Goal: Transaction & Acquisition: Book appointment/travel/reservation

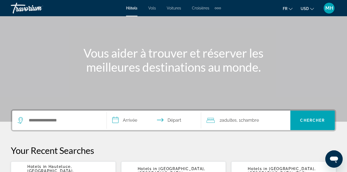
scroll to position [41, 0]
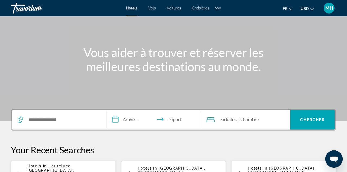
click at [131, 112] on input "**********" at bounding box center [155, 120] width 97 height 21
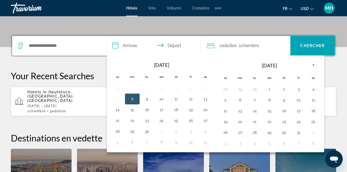
scroll to position [133, 0]
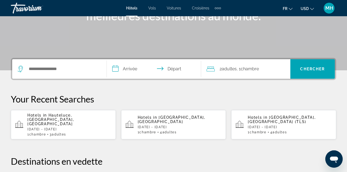
scroll to position [93, 0]
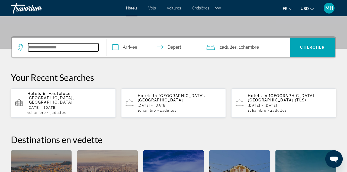
click at [46, 49] on input "Search widget" at bounding box center [63, 47] width 70 height 8
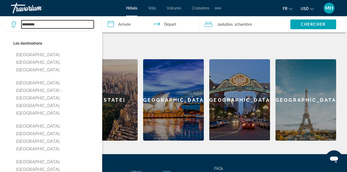
scroll to position [206, 0]
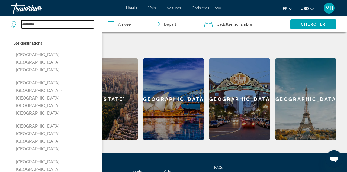
click at [54, 23] on input "*********" at bounding box center [57, 24] width 72 height 8
click at [22, 23] on input "*********" at bounding box center [57, 24] width 72 height 8
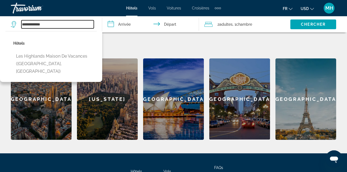
click at [52, 25] on input "**********" at bounding box center [57, 24] width 72 height 8
type input "*"
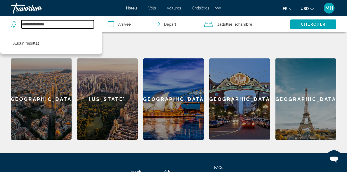
click at [39, 24] on input "**********" at bounding box center [57, 24] width 72 height 8
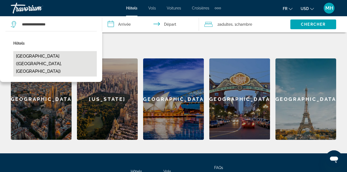
click at [40, 59] on button "[GEOGRAPHIC_DATA] ([GEOGRAPHIC_DATA], [GEOGRAPHIC_DATA])" at bounding box center [55, 63] width 84 height 25
type input "**********"
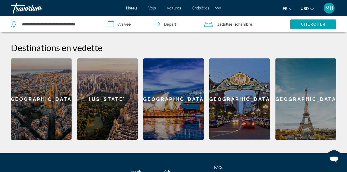
click at [125, 23] on input "**********" at bounding box center [151, 25] width 99 height 18
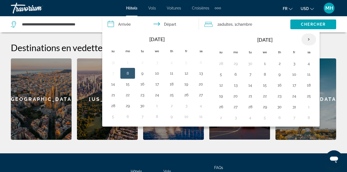
click at [310, 38] on th "Next month" at bounding box center [308, 40] width 15 height 12
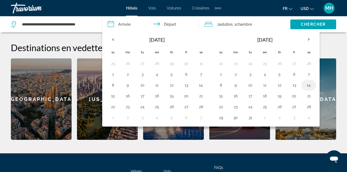
click at [306, 86] on button "14" at bounding box center [308, 86] width 9 height 8
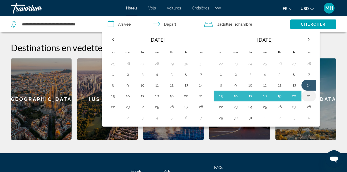
click at [307, 94] on button "21" at bounding box center [308, 96] width 9 height 8
type input "**********"
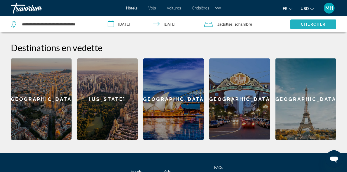
click at [316, 19] on span "Search widget" at bounding box center [313, 24] width 46 height 13
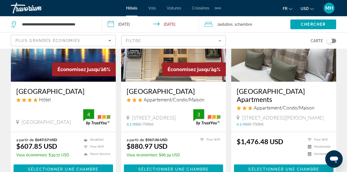
scroll to position [73, 0]
click at [85, 62] on img "Main content" at bounding box center [63, 38] width 105 height 87
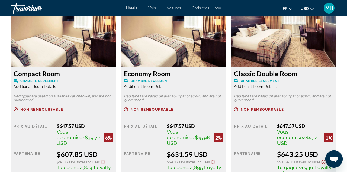
scroll to position [864, 0]
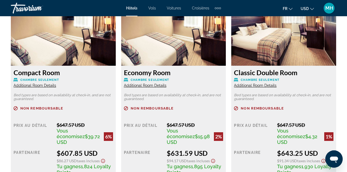
click at [305, 10] on span "USD" at bounding box center [305, 9] width 8 height 4
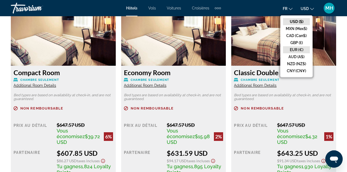
click at [296, 49] on button "EUR (€)" at bounding box center [296, 49] width 27 height 7
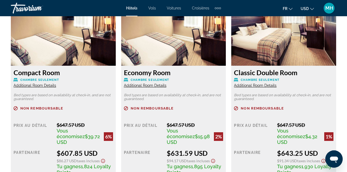
scroll to position [0, 0]
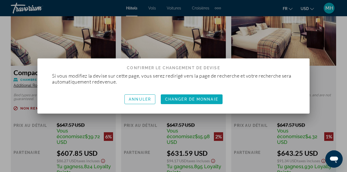
click at [186, 100] on span "Changer de monnaie" at bounding box center [191, 99] width 53 height 4
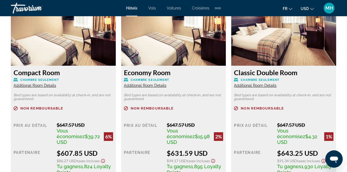
scroll to position [864, 0]
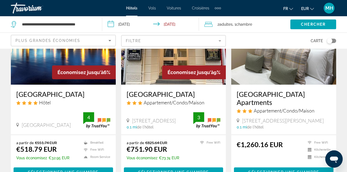
scroll to position [70, 0]
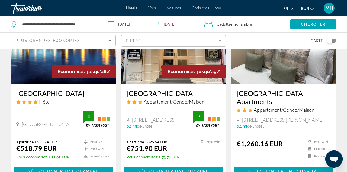
click at [73, 82] on img "Main content" at bounding box center [63, 40] width 105 height 87
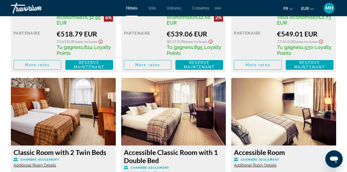
scroll to position [985, 0]
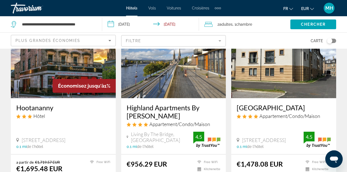
scroll to position [253, 0]
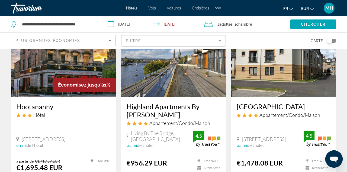
click at [150, 97] on div "Highland Apartments By [PERSON_NAME] Appartement/Condo/Maison Living By The Bri…" at bounding box center [173, 125] width 105 height 56
click at [170, 77] on img "Main content" at bounding box center [173, 54] width 105 height 87
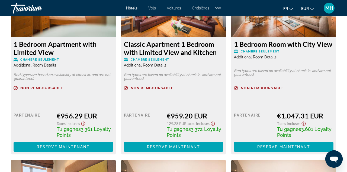
scroll to position [868, 0]
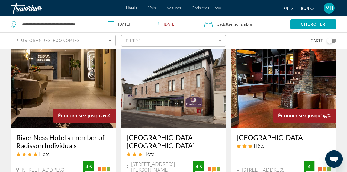
scroll to position [426, 0]
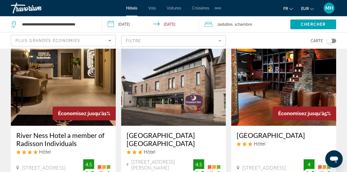
click at [92, 91] on img "Main content" at bounding box center [63, 82] width 105 height 87
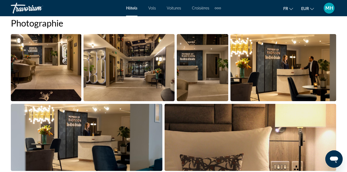
scroll to position [371, 0]
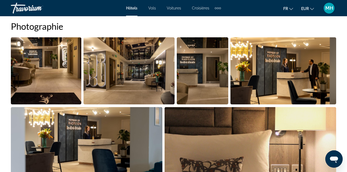
click at [151, 62] on img "Open full-screen image slider" at bounding box center [129, 70] width 91 height 67
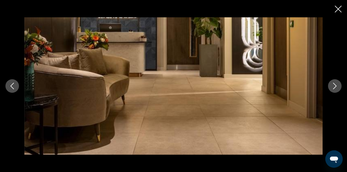
click at [335, 88] on icon "Next image" at bounding box center [335, 86] width 4 height 7
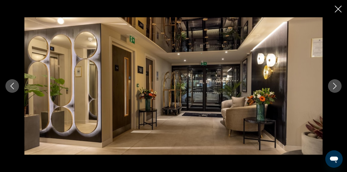
click at [335, 84] on icon "Next image" at bounding box center [335, 86] width 7 height 7
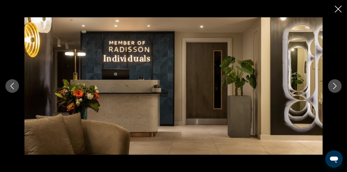
click at [335, 87] on icon "Next image" at bounding box center [335, 86] width 4 height 7
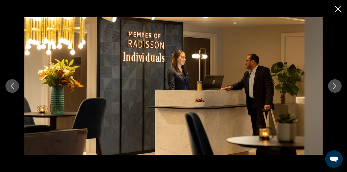
click at [335, 87] on icon "Next image" at bounding box center [335, 86] width 4 height 7
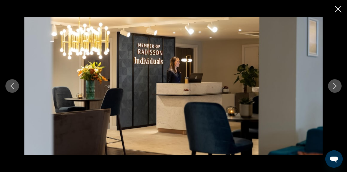
click at [335, 87] on icon "Next image" at bounding box center [335, 86] width 4 height 7
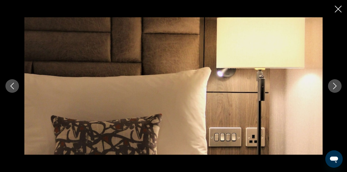
click at [335, 87] on icon "Next image" at bounding box center [335, 86] width 4 height 7
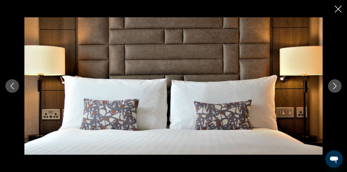
click at [335, 87] on icon "Next image" at bounding box center [335, 86] width 4 height 7
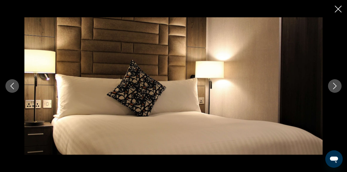
click at [335, 87] on icon "Next image" at bounding box center [335, 86] width 4 height 7
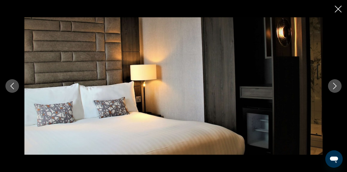
click at [14, 85] on icon "Previous image" at bounding box center [12, 86] width 7 height 7
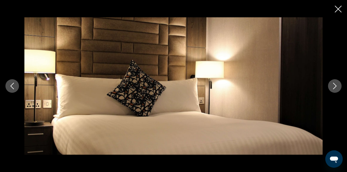
click at [345, 11] on div "prev next" at bounding box center [173, 86] width 347 height 172
click at [339, 12] on icon "Close slideshow" at bounding box center [338, 9] width 7 height 7
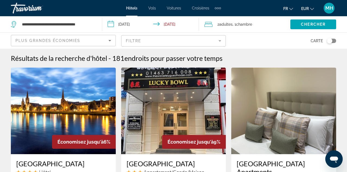
click at [242, 25] on span "Chambre" at bounding box center [244, 24] width 16 height 4
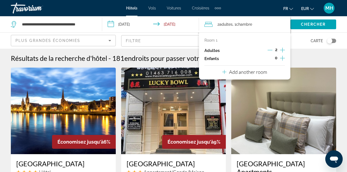
click at [282, 60] on icon "Increment children" at bounding box center [282, 58] width 5 height 7
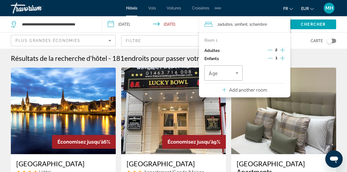
click at [282, 60] on icon "Increment children" at bounding box center [282, 58] width 5 height 7
click at [230, 75] on span "Travelers: 2 adults, 2 children" at bounding box center [222, 73] width 27 height 7
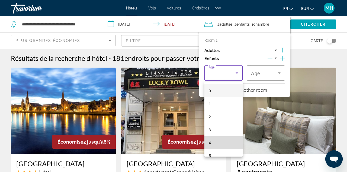
click at [219, 142] on mat-option "4" at bounding box center [223, 143] width 38 height 13
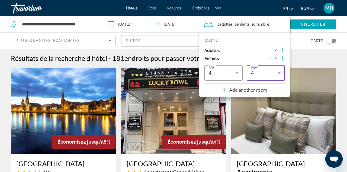
click at [267, 73] on div "4" at bounding box center [264, 73] width 27 height 7
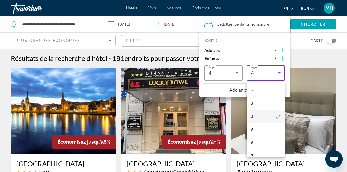
scroll to position [27, 0]
click at [262, 142] on mat-option "6" at bounding box center [266, 142] width 38 height 13
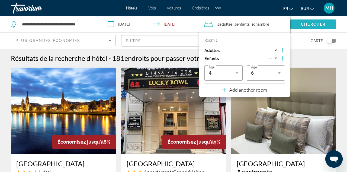
click at [309, 22] on span "Search widget" at bounding box center [313, 24] width 46 height 13
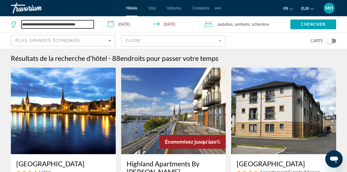
click at [89, 26] on input "**********" at bounding box center [57, 24] width 72 height 8
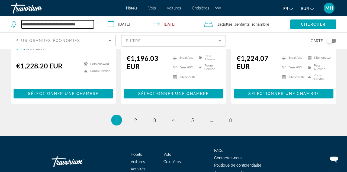
scroll to position [771, 0]
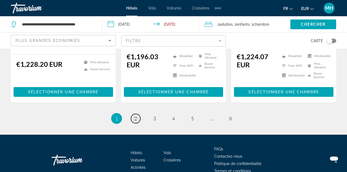
click at [137, 114] on link "page 2" at bounding box center [135, 118] width 9 height 9
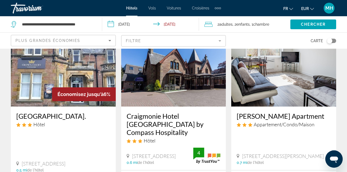
scroll to position [241, 0]
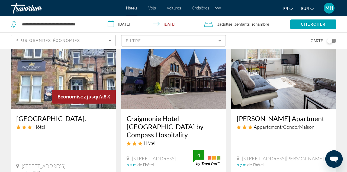
click at [135, 39] on mat-form-field "Filtre" at bounding box center [173, 40] width 105 height 11
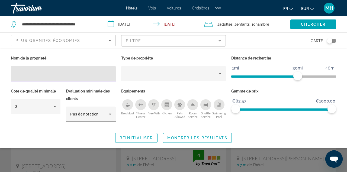
scroll to position [240, 0]
click at [100, 39] on div "Plus grandes économies" at bounding box center [61, 40] width 93 height 7
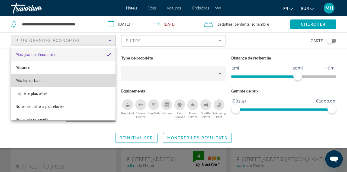
click at [69, 80] on mat-option "Prix le plus bas" at bounding box center [63, 80] width 104 height 13
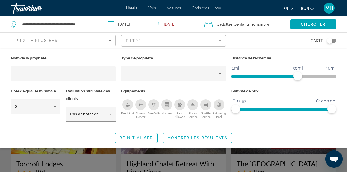
click at [91, 151] on div "Search widget" at bounding box center [173, 126] width 347 height 91
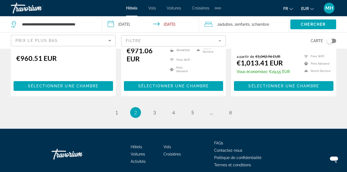
scroll to position [775, 0]
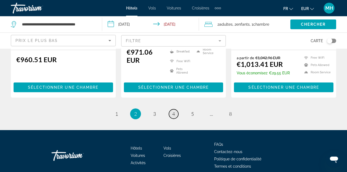
click at [174, 111] on span "4" at bounding box center [173, 114] width 3 height 6
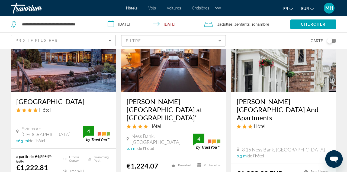
scroll to position [279, 0]
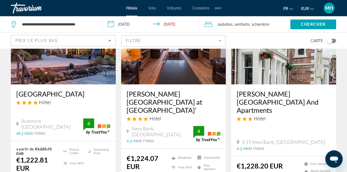
click at [70, 100] on div "Hôtel" at bounding box center [63, 103] width 94 height 6
click at [73, 85] on div "[GEOGRAPHIC_DATA] Hôtel Aviemore [GEOGRAPHIC_DATA] 26.3 mi de l'hôtel 4" at bounding box center [63, 113] width 105 height 57
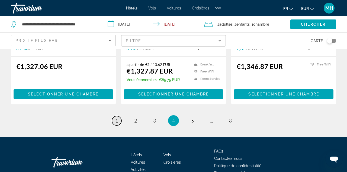
click at [121, 116] on link "page 1" at bounding box center [116, 120] width 9 height 9
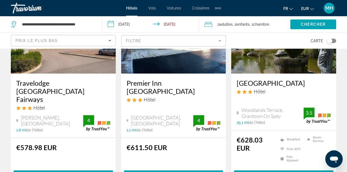
scroll to position [81, 0]
click at [272, 63] on img "Main content" at bounding box center [283, 30] width 105 height 87
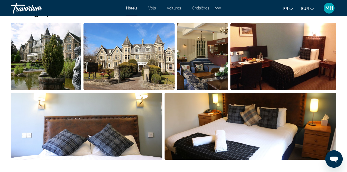
scroll to position [378, 0]
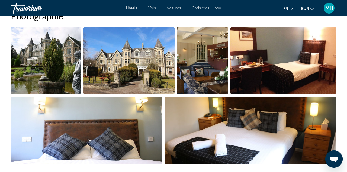
click at [128, 73] on img "Open full-screen image slider" at bounding box center [129, 60] width 91 height 67
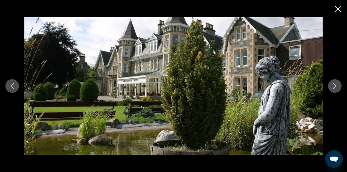
click at [332, 79] on div "prev next" at bounding box center [173, 86] width 347 height 138
click at [332, 86] on icon "Next image" at bounding box center [335, 86] width 7 height 7
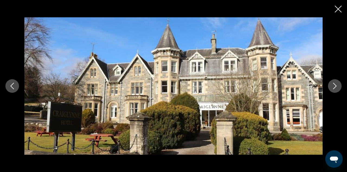
click at [332, 86] on icon "Next image" at bounding box center [335, 86] width 7 height 7
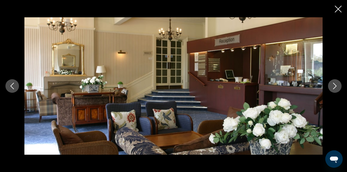
click at [332, 86] on icon "Next image" at bounding box center [335, 86] width 7 height 7
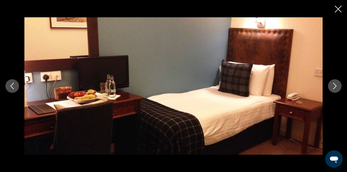
click at [332, 86] on icon "Next image" at bounding box center [335, 86] width 7 height 7
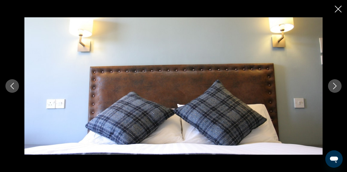
click at [332, 86] on icon "Next image" at bounding box center [335, 86] width 7 height 7
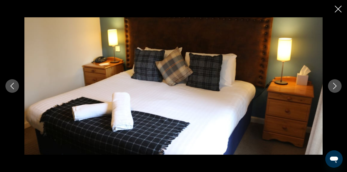
click at [332, 86] on icon "Next image" at bounding box center [335, 86] width 7 height 7
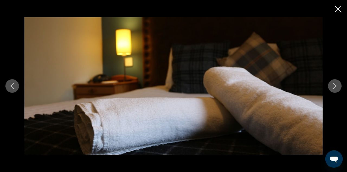
click at [332, 86] on icon "Next image" at bounding box center [335, 86] width 7 height 7
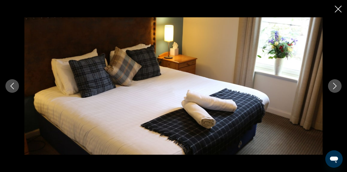
click at [332, 86] on icon "Next image" at bounding box center [335, 86] width 7 height 7
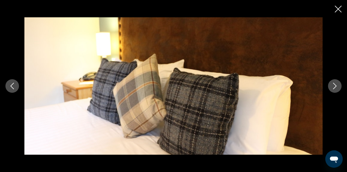
click at [333, 86] on icon "Next image" at bounding box center [335, 86] width 7 height 7
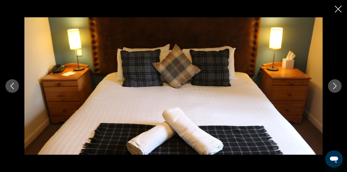
click at [333, 86] on icon "Next image" at bounding box center [335, 86] width 7 height 7
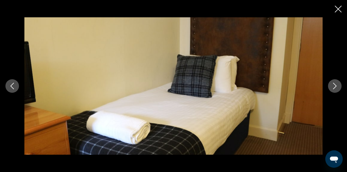
click at [333, 86] on icon "Next image" at bounding box center [335, 86] width 7 height 7
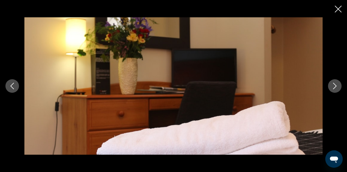
click at [333, 86] on icon "Next image" at bounding box center [335, 86] width 7 height 7
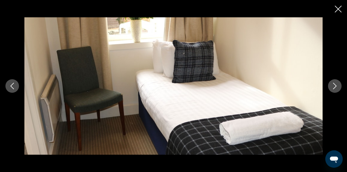
click at [333, 86] on icon "Next image" at bounding box center [335, 86] width 7 height 7
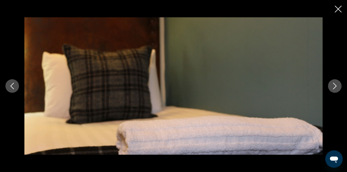
click at [333, 86] on icon "Next image" at bounding box center [335, 86] width 7 height 7
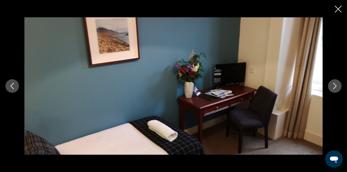
click at [333, 86] on icon "Next image" at bounding box center [335, 86] width 7 height 7
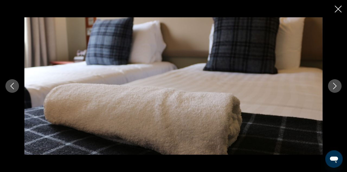
click at [333, 86] on icon "Next image" at bounding box center [335, 86] width 7 height 7
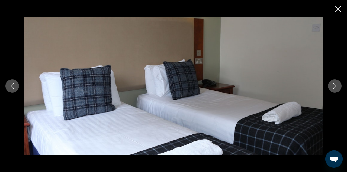
click at [333, 86] on icon "Next image" at bounding box center [335, 86] width 7 height 7
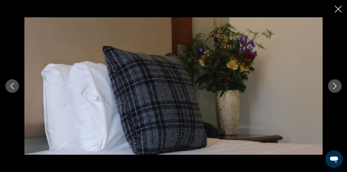
click at [333, 86] on icon "Next image" at bounding box center [335, 86] width 7 height 7
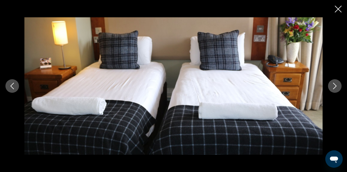
click at [333, 86] on icon "Next image" at bounding box center [335, 86] width 7 height 7
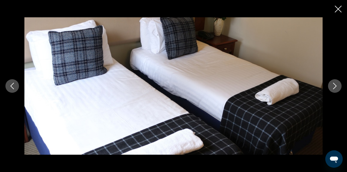
click at [333, 86] on icon "Next image" at bounding box center [335, 86] width 7 height 7
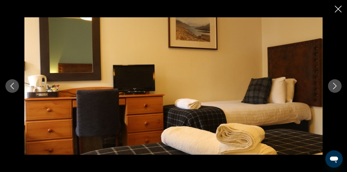
click at [333, 86] on icon "Next image" at bounding box center [335, 86] width 7 height 7
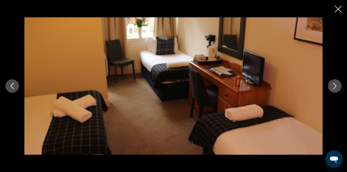
click at [333, 86] on icon "Next image" at bounding box center [335, 86] width 7 height 7
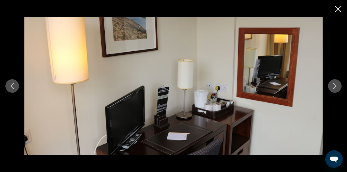
click at [334, 86] on icon "Next image" at bounding box center [335, 86] width 7 height 7
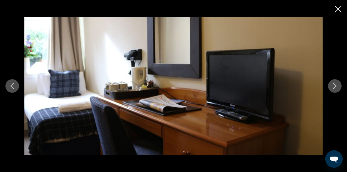
click at [334, 86] on icon "Next image" at bounding box center [335, 86] width 7 height 7
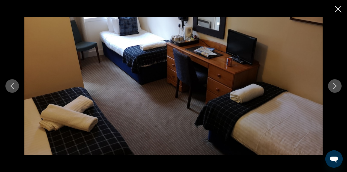
click at [334, 86] on icon "Next image" at bounding box center [335, 86] width 7 height 7
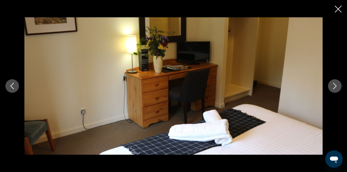
click at [334, 86] on icon "Next image" at bounding box center [335, 86] width 7 height 7
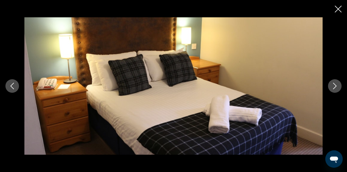
click at [334, 86] on icon "Next image" at bounding box center [335, 86] width 7 height 7
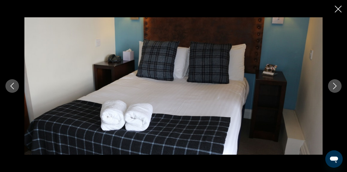
click at [334, 86] on icon "Next image" at bounding box center [335, 86] width 7 height 7
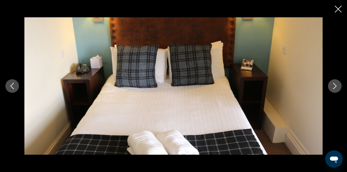
click at [334, 86] on icon "Next image" at bounding box center [335, 86] width 7 height 7
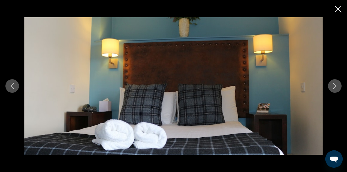
click at [334, 86] on icon "Next image" at bounding box center [335, 86] width 7 height 7
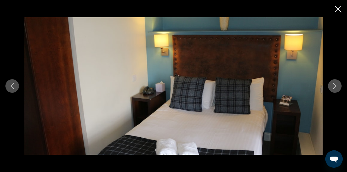
click at [334, 86] on icon "Next image" at bounding box center [335, 86] width 7 height 7
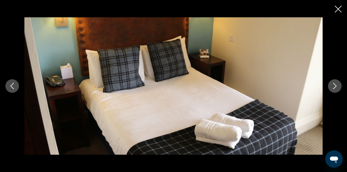
click at [340, 16] on div "prev next" at bounding box center [173, 86] width 347 height 172
click at [337, 12] on icon "Close slideshow" at bounding box center [338, 9] width 7 height 7
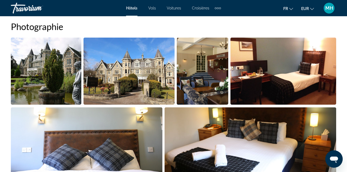
scroll to position [351, 0]
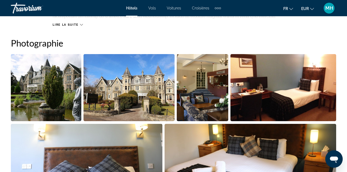
click at [213, 93] on img "Open full-screen image slider" at bounding box center [203, 87] width 52 height 67
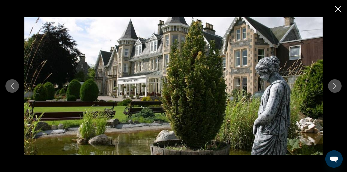
click at [321, 89] on img "Main content" at bounding box center [173, 86] width 298 height 138
click at [331, 87] on button "Next image" at bounding box center [335, 86] width 14 height 14
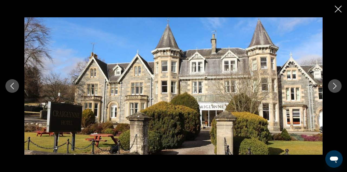
click at [331, 87] on button "Next image" at bounding box center [335, 86] width 14 height 14
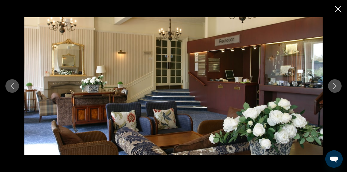
click at [338, 12] on icon "Close slideshow" at bounding box center [338, 9] width 7 height 7
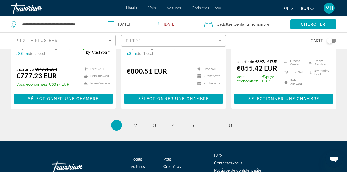
scroll to position [758, 0]
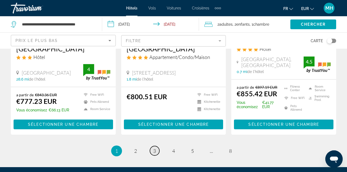
click at [153, 148] on span "3" at bounding box center [154, 151] width 3 height 6
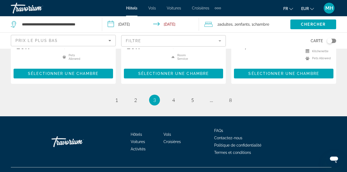
scroll to position [818, 0]
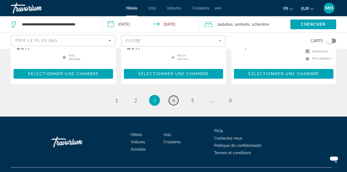
click at [174, 98] on span "4" at bounding box center [173, 101] width 3 height 6
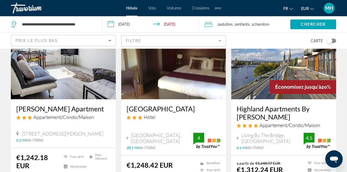
scroll to position [621, 0]
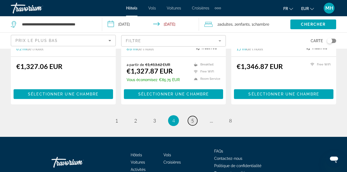
click at [191, 118] on span "5" at bounding box center [192, 121] width 3 height 6
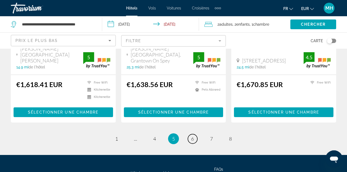
scroll to position [746, 0]
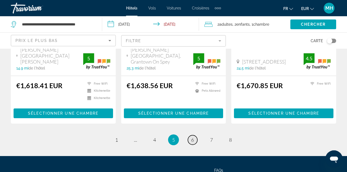
click at [191, 136] on link "page 6" at bounding box center [192, 140] width 9 height 9
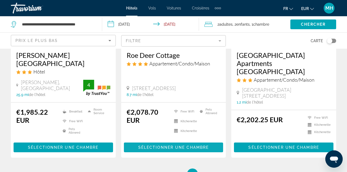
scroll to position [734, 0]
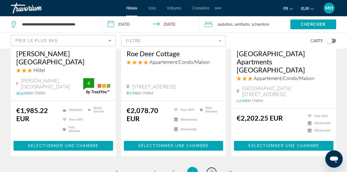
click at [207, 168] on link "page 7" at bounding box center [211, 172] width 9 height 9
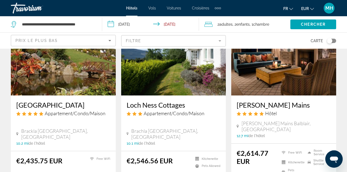
scroll to position [451, 0]
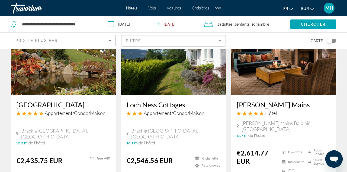
click at [190, 90] on img "Main content" at bounding box center [173, 52] width 105 height 87
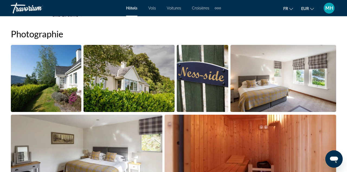
scroll to position [372, 0]
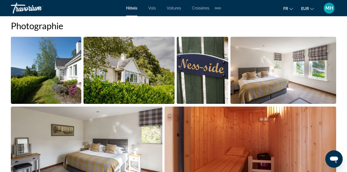
click at [60, 69] on img "Open full-screen image slider" at bounding box center [46, 70] width 70 height 67
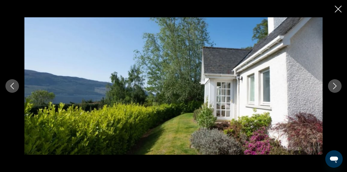
click at [336, 88] on icon "Next image" at bounding box center [335, 86] width 7 height 7
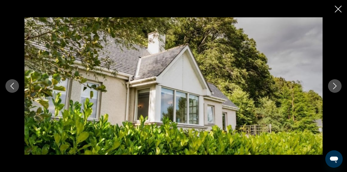
click at [336, 88] on icon "Next image" at bounding box center [335, 86] width 7 height 7
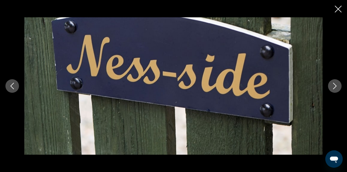
click at [336, 88] on icon "Next image" at bounding box center [335, 86] width 7 height 7
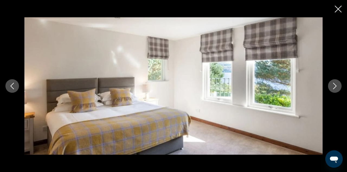
click at [336, 88] on icon "Next image" at bounding box center [335, 86] width 7 height 7
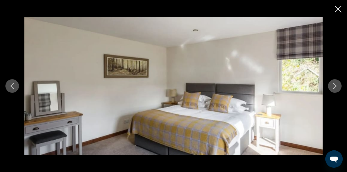
click at [336, 88] on icon "Next image" at bounding box center [335, 86] width 7 height 7
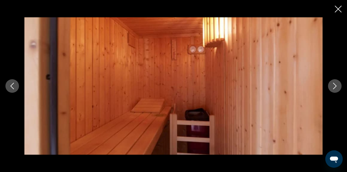
click at [336, 88] on icon "Next image" at bounding box center [335, 86] width 7 height 7
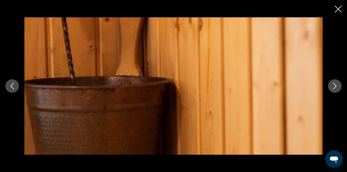
click at [336, 88] on icon "Next image" at bounding box center [335, 86] width 7 height 7
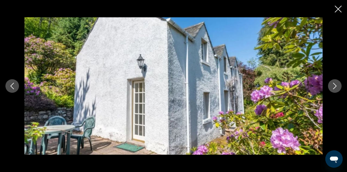
click at [336, 88] on icon "Next image" at bounding box center [335, 86] width 7 height 7
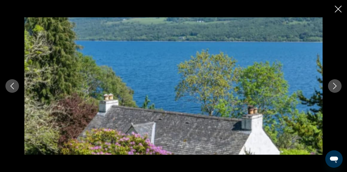
click at [336, 88] on icon "Next image" at bounding box center [335, 86] width 7 height 7
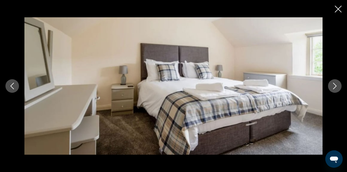
click at [11, 85] on icon "Previous image" at bounding box center [12, 86] width 7 height 7
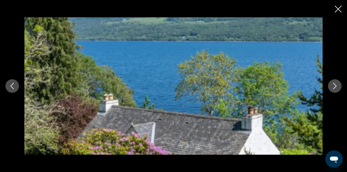
click at [344, 6] on div "prev next" at bounding box center [173, 86] width 347 height 172
click at [335, 11] on icon "Close slideshow" at bounding box center [338, 9] width 7 height 7
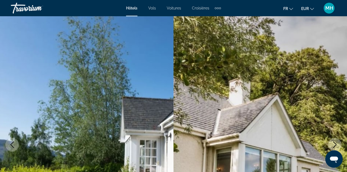
scroll to position [0, 0]
click at [40, 11] on div "Travorium" at bounding box center [38, 8] width 54 height 14
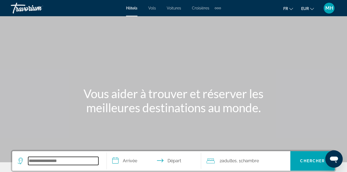
click at [54, 159] on input "Search widget" at bounding box center [63, 161] width 70 height 8
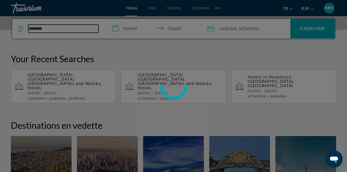
type input "********"
click at [129, 24] on div at bounding box center [173, 86] width 347 height 172
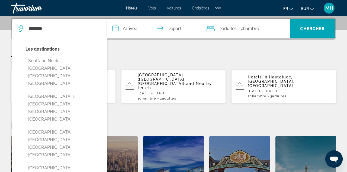
click at [131, 31] on input "**********" at bounding box center [155, 29] width 97 height 21
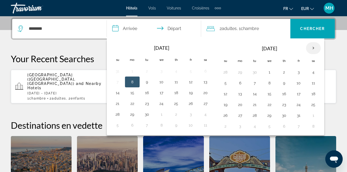
click at [312, 44] on th "Next month" at bounding box center [313, 48] width 15 height 12
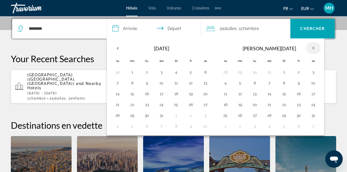
click at [312, 44] on th "Next month" at bounding box center [313, 48] width 15 height 12
click at [309, 46] on th "Next month" at bounding box center [313, 48] width 15 height 12
click at [295, 77] on td "3" at bounding box center [298, 72] width 15 height 11
click at [315, 74] on button "4" at bounding box center [313, 73] width 9 height 8
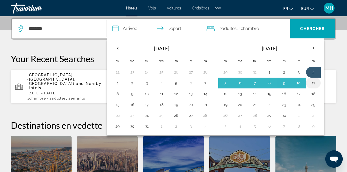
click at [312, 85] on button "11" at bounding box center [313, 83] width 9 height 8
type input "**********"
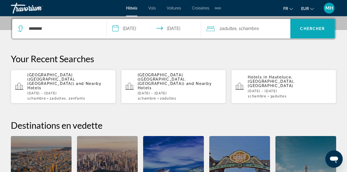
click at [304, 26] on span "Search widget" at bounding box center [312, 28] width 44 height 13
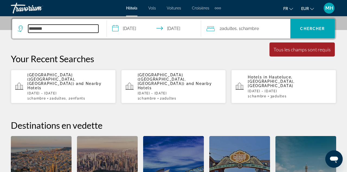
click at [82, 27] on input "********" at bounding box center [63, 29] width 70 height 8
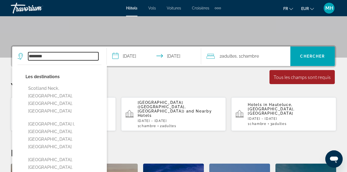
scroll to position [105, 0]
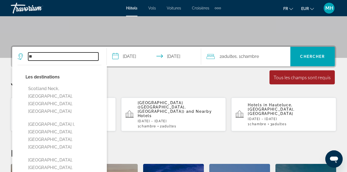
type input "*"
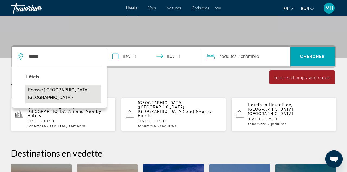
drag, startPoint x: 74, startPoint y: 61, endPoint x: 55, endPoint y: 92, distance: 35.9
click at [55, 92] on button "Ecosse ([GEOGRAPHIC_DATA], [GEOGRAPHIC_DATA])" at bounding box center [63, 94] width 76 height 18
type input "**********"
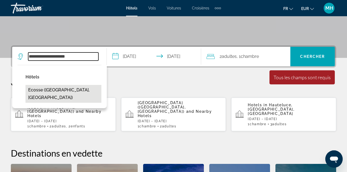
scroll to position [133, 0]
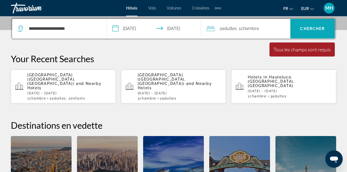
click at [299, 29] on span "Search widget" at bounding box center [312, 28] width 44 height 13
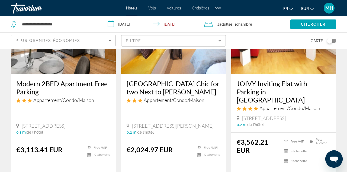
scroll to position [81, 0]
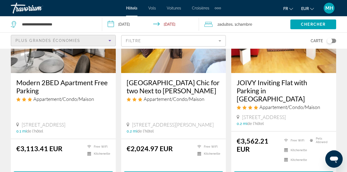
click at [86, 38] on div "Plus grandes économies" at bounding box center [61, 40] width 93 height 7
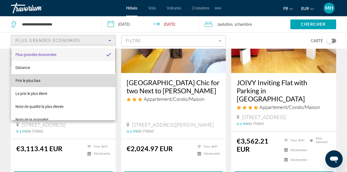
click at [73, 78] on mat-option "Prix le plus bas" at bounding box center [63, 80] width 104 height 13
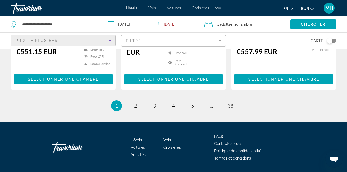
scroll to position [780, 0]
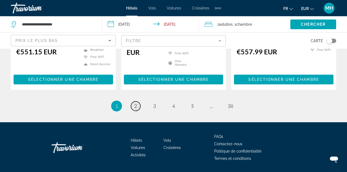
click at [135, 103] on span "2" at bounding box center [135, 106] width 3 height 6
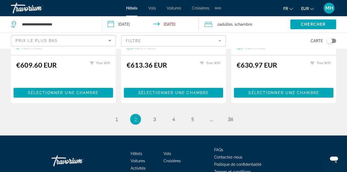
scroll to position [764, 0]
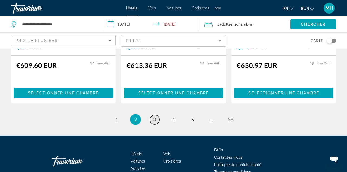
click at [153, 117] on span "3" at bounding box center [154, 120] width 3 height 6
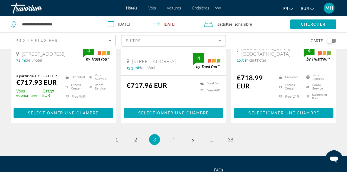
scroll to position [755, 0]
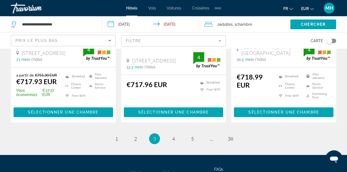
click at [194, 137] on li "page 5" at bounding box center [192, 139] width 11 height 11
click at [193, 136] on span "5" at bounding box center [192, 139] width 3 height 6
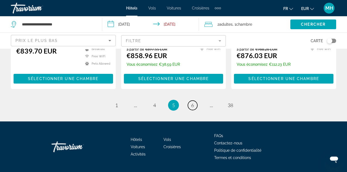
scroll to position [790, 0]
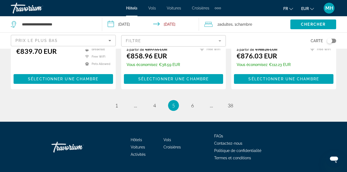
click at [104, 40] on div "Prix le plus bas" at bounding box center [61, 40] width 93 height 7
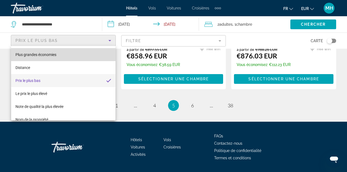
click at [86, 58] on mat-option "Plus grandes économies" at bounding box center [63, 54] width 104 height 13
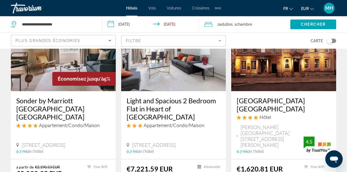
scroll to position [65, 0]
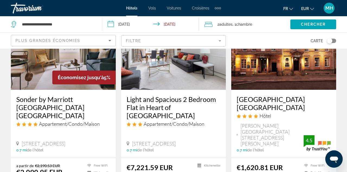
click at [85, 67] on img "Main content" at bounding box center [63, 46] width 105 height 87
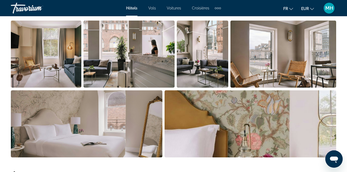
scroll to position [386, 0]
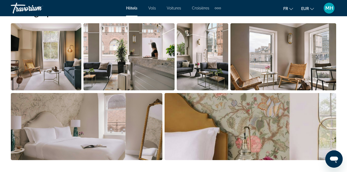
click at [61, 70] on img "Open full-screen image slider" at bounding box center [46, 56] width 70 height 67
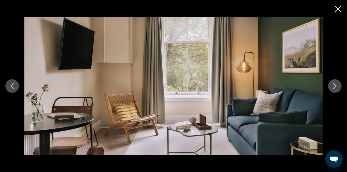
click at [338, 87] on icon "Next image" at bounding box center [335, 86] width 7 height 7
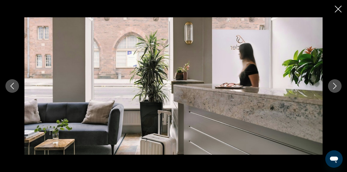
click at [338, 87] on icon "Next image" at bounding box center [335, 86] width 7 height 7
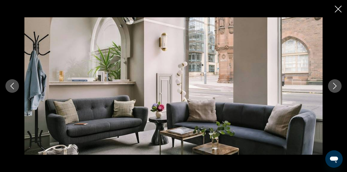
click at [338, 87] on icon "Next image" at bounding box center [335, 86] width 7 height 7
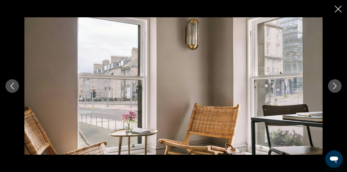
click at [338, 87] on icon "Next image" at bounding box center [335, 86] width 7 height 7
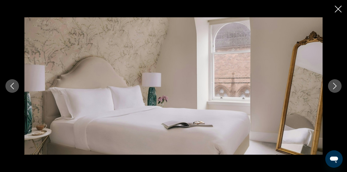
click at [338, 87] on icon "Next image" at bounding box center [335, 86] width 7 height 7
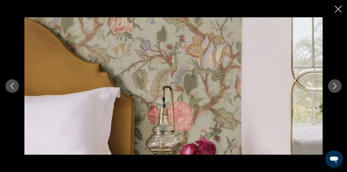
click at [338, 87] on icon "Next image" at bounding box center [335, 86] width 7 height 7
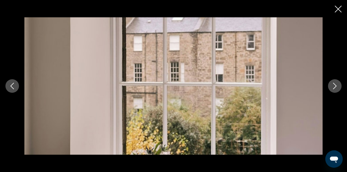
click at [338, 87] on icon "Next image" at bounding box center [335, 86] width 7 height 7
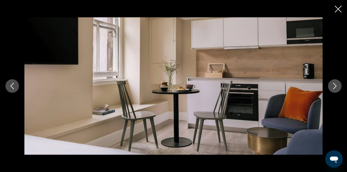
click at [338, 87] on icon "Next image" at bounding box center [335, 86] width 7 height 7
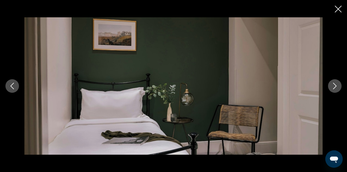
click at [338, 87] on icon "Next image" at bounding box center [335, 86] width 7 height 7
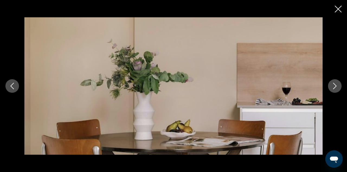
click at [338, 87] on icon "Next image" at bounding box center [335, 86] width 7 height 7
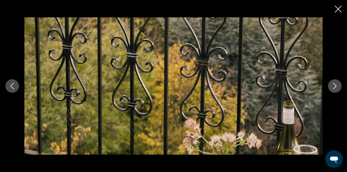
click at [338, 87] on icon "Next image" at bounding box center [335, 86] width 7 height 7
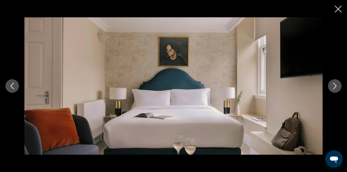
click at [338, 87] on icon "Next image" at bounding box center [335, 86] width 7 height 7
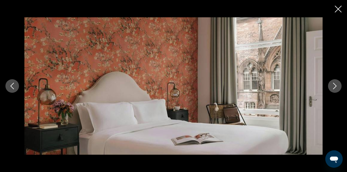
click at [10, 88] on icon "Previous image" at bounding box center [12, 86] width 7 height 7
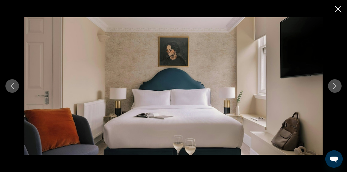
click at [332, 85] on icon "Next image" at bounding box center [335, 86] width 7 height 7
